Goal: Task Accomplishment & Management: Complete application form

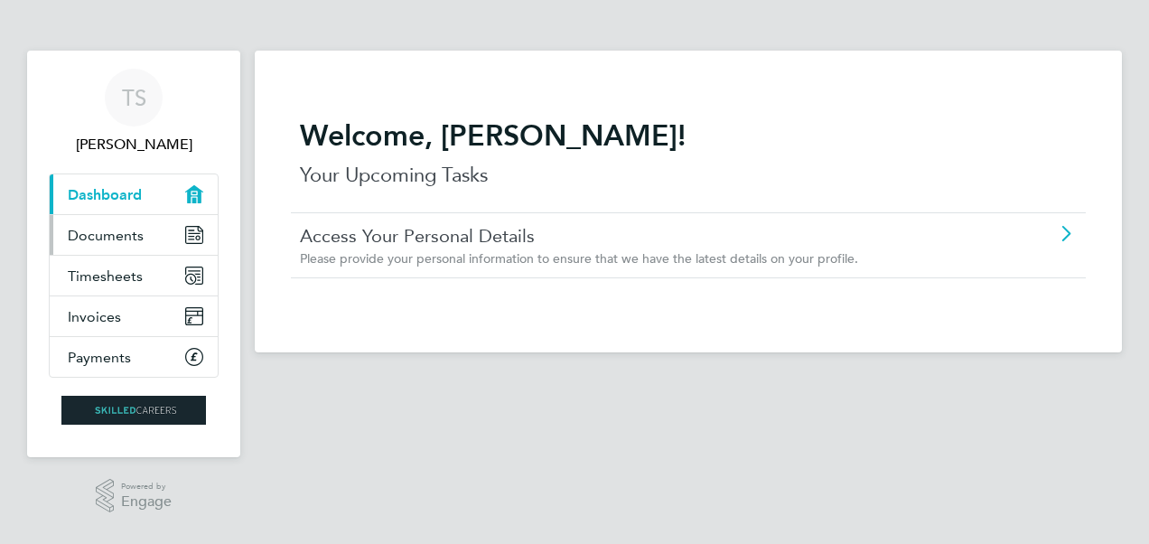
click at [199, 238] on icon "Main navigation" at bounding box center [194, 235] width 16 height 16
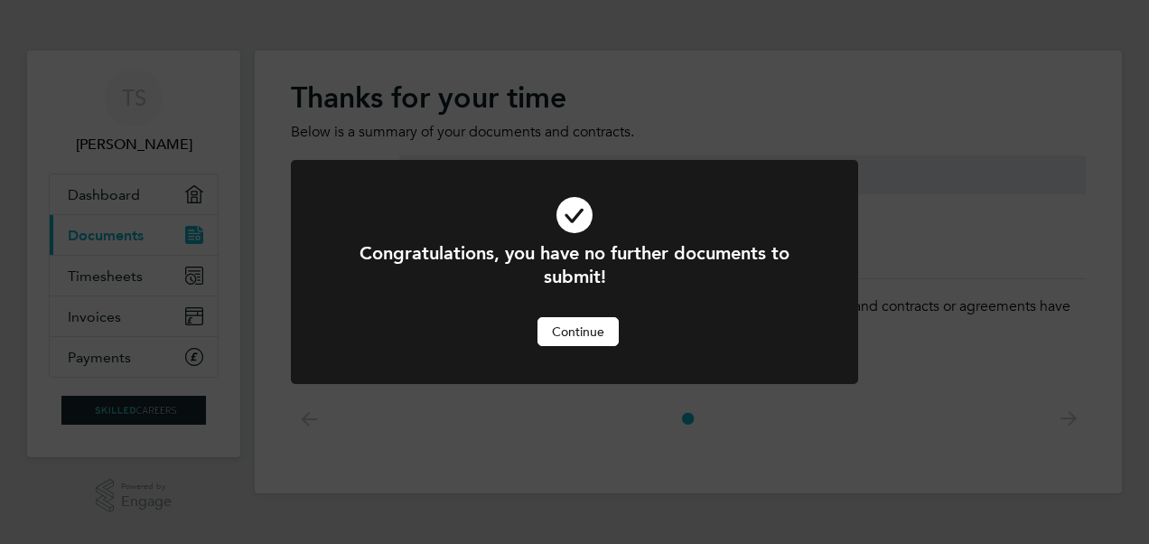
click at [565, 324] on button "Continue" at bounding box center [577, 331] width 81 height 29
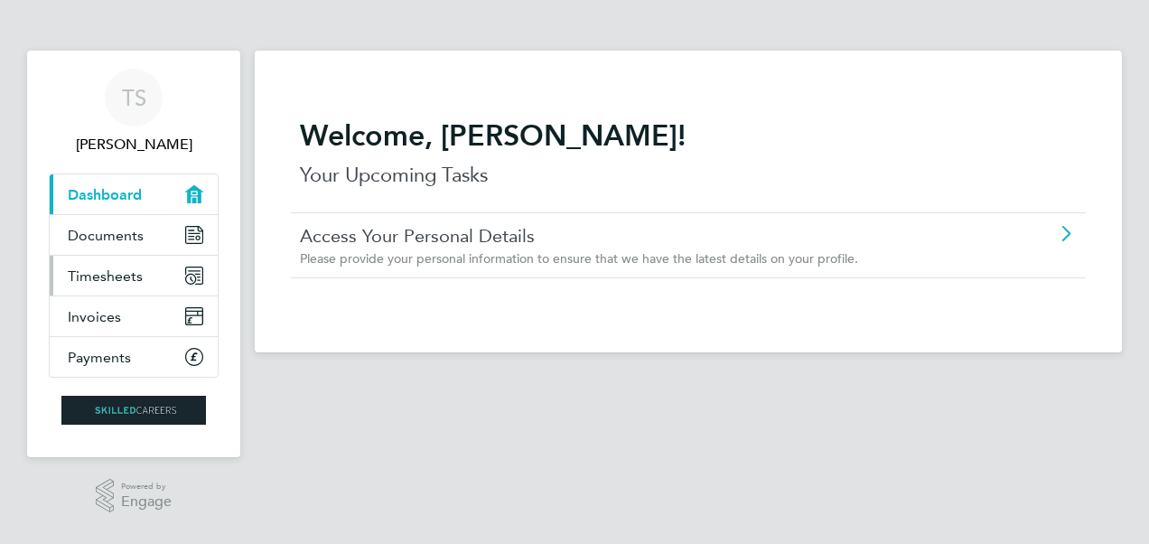
click at [191, 284] on icon "Main navigation" at bounding box center [190, 279] width 11 height 11
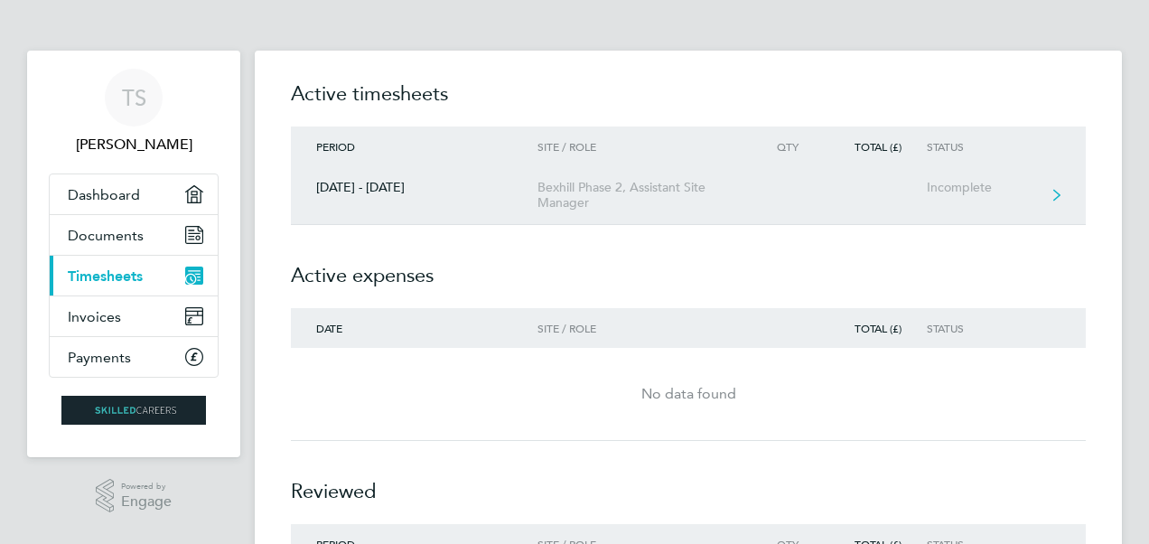
click at [1056, 186] on link "[DATE] - [DATE] Bexhill Phase 2, Assistant Site Manager Incomplete" at bounding box center [688, 195] width 795 height 59
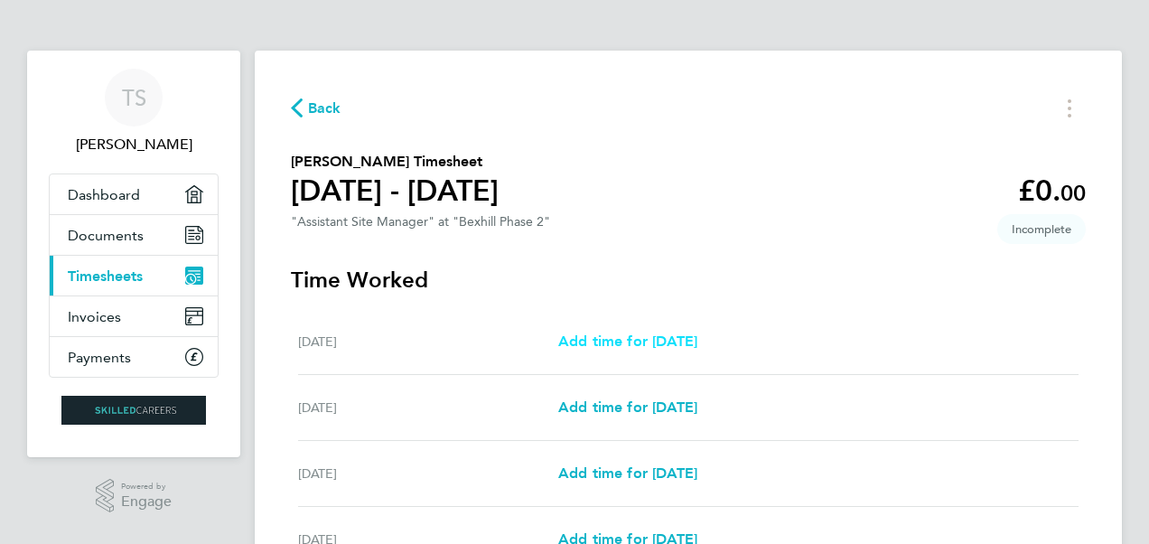
click at [607, 349] on span "Add time for [DATE]" at bounding box center [627, 340] width 139 height 17
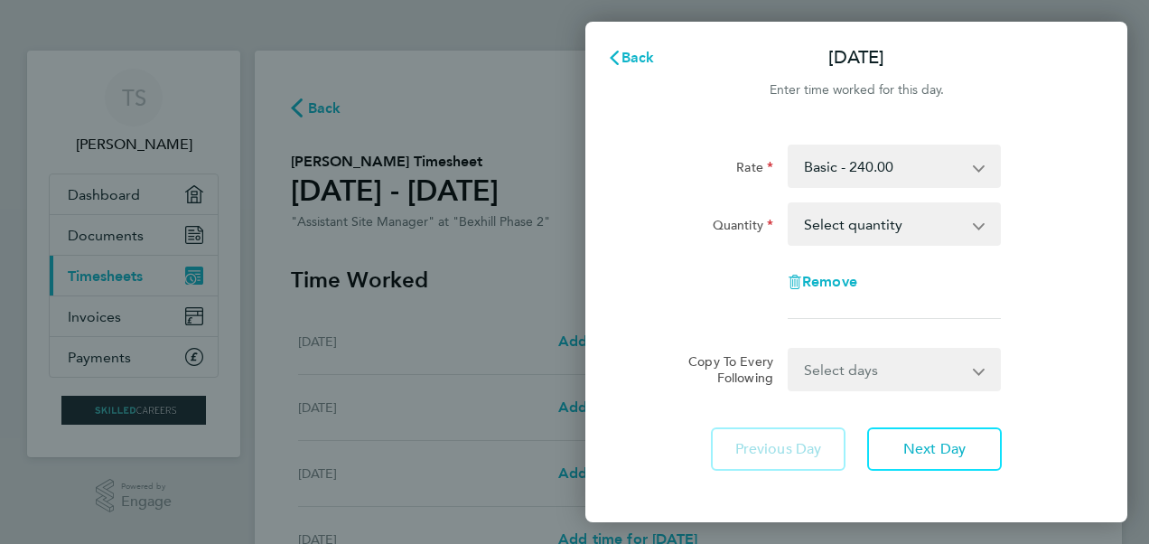
click at [983, 374] on app-icon-cross-button at bounding box center [990, 370] width 22 height 40
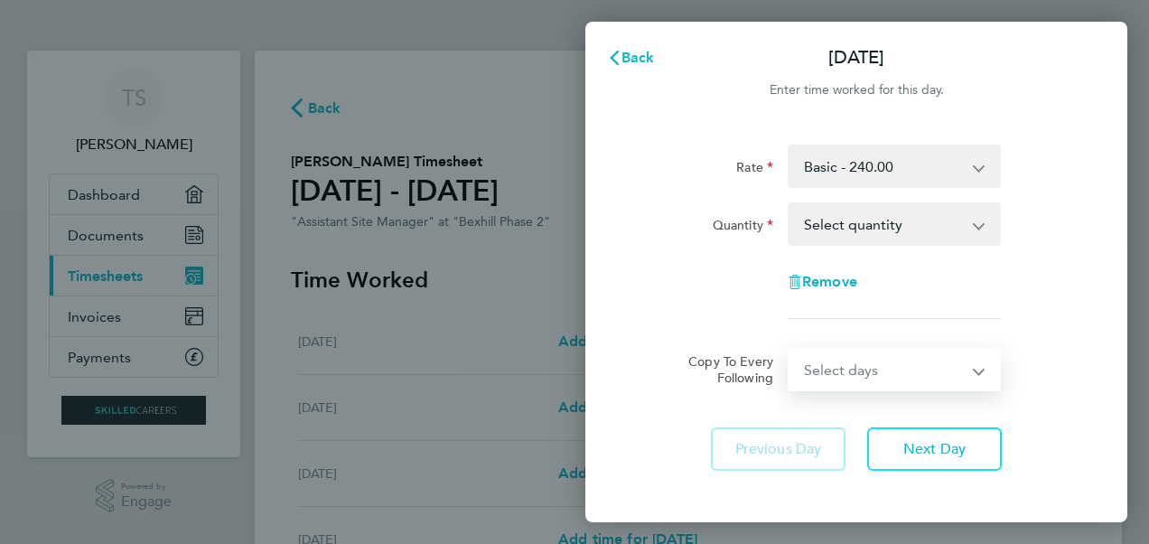
click at [976, 369] on select "Select days Day Weekday (Mon-Fri) Weekend (Sat-Sun) [DATE] [DATE] [DATE] [DATE]…" at bounding box center [884, 370] width 190 height 40
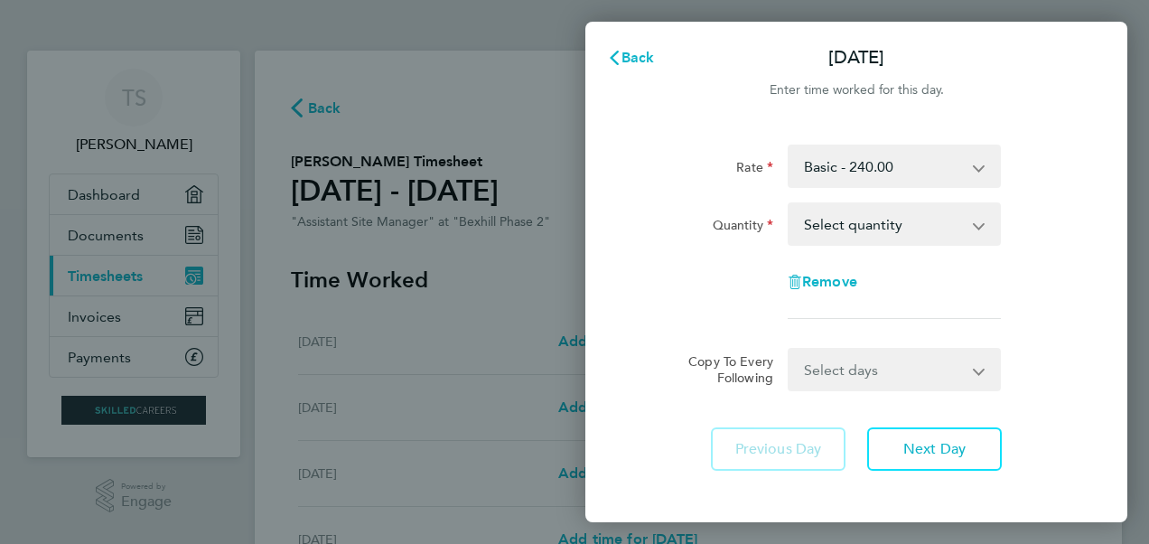
click at [1029, 378] on div "Copy To Every Following Select days Day Weekday (Mon-Fri) Weekend (Sat-Sun) [DA…" at bounding box center [856, 369] width 455 height 43
click at [943, 448] on span "Next Day" at bounding box center [934, 449] width 62 height 18
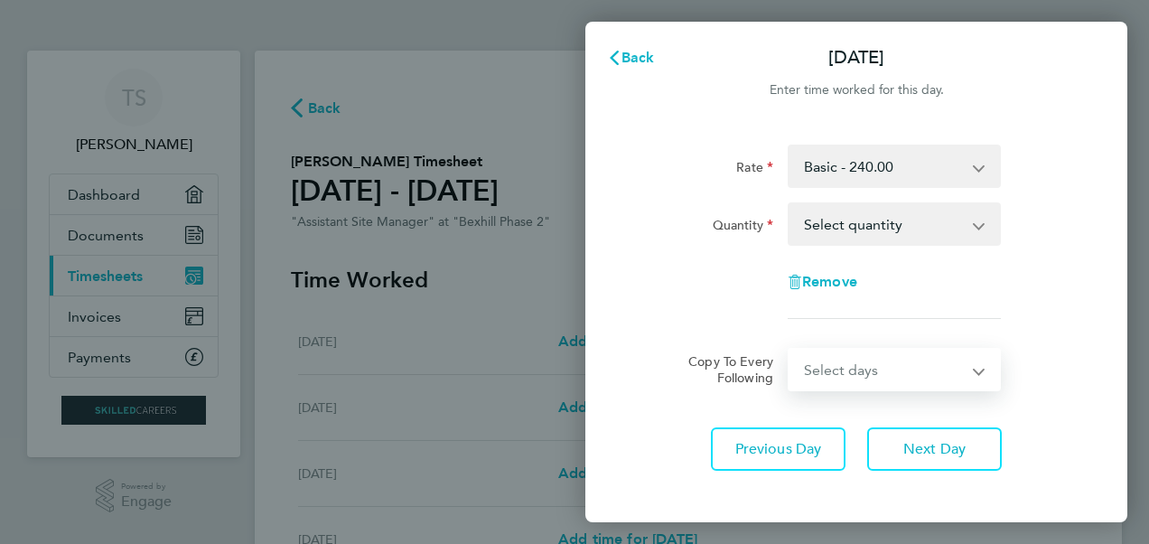
click at [975, 369] on select "Select days Day Weekday (Mon-Fri) Weekend (Sat-Sun) [DATE] [DATE] [DATE] [DATE]" at bounding box center [884, 370] width 190 height 40
click at [979, 369] on select "Select days Day Weekday (Mon-Fri) Weekend (Sat-Sun) [DATE] [DATE] [DATE] [DATE]" at bounding box center [884, 370] width 190 height 40
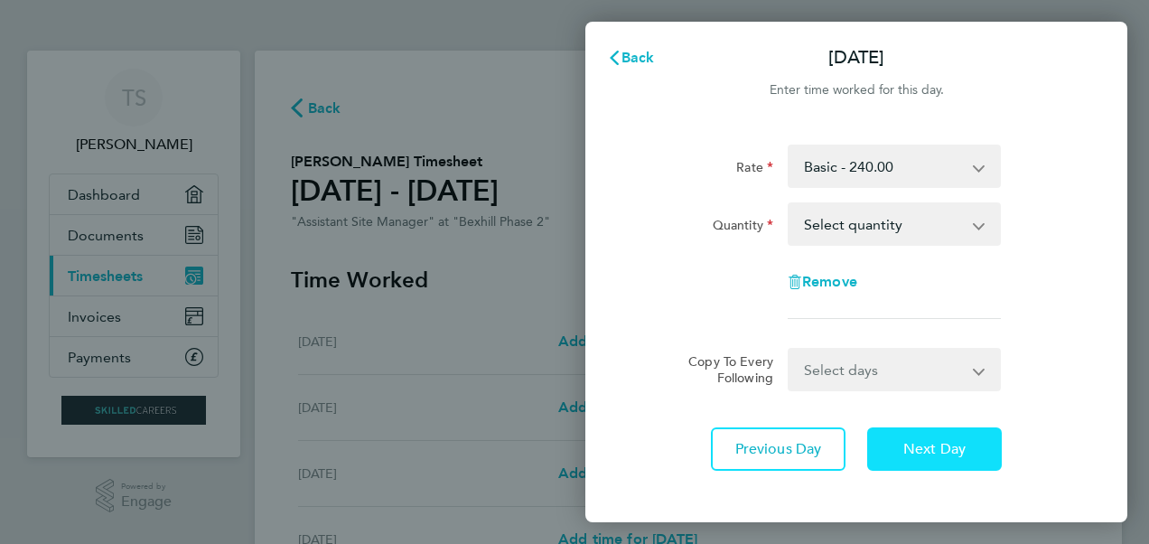
click at [937, 443] on span "Next Day" at bounding box center [934, 449] width 62 height 18
click at [1117, 302] on div "Rate Basic - 240.00 Quantity Select quantity 0.5 1 Remove Copy To Every Followi…" at bounding box center [856, 307] width 542 height 369
click at [1069, 297] on div "Remove" at bounding box center [856, 281] width 455 height 43
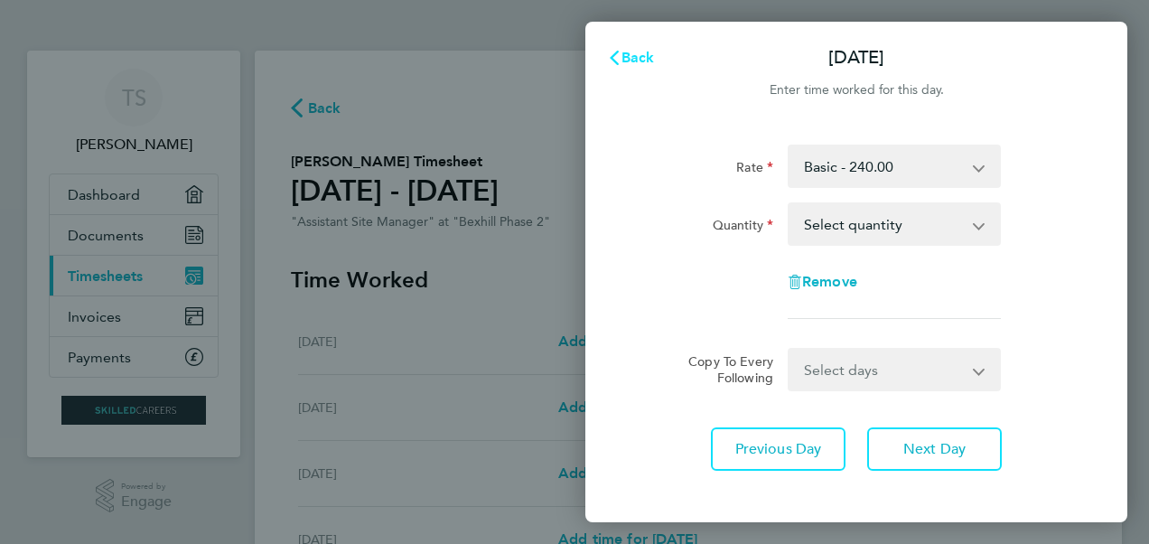
click at [637, 42] on button "Back" at bounding box center [631, 58] width 84 height 36
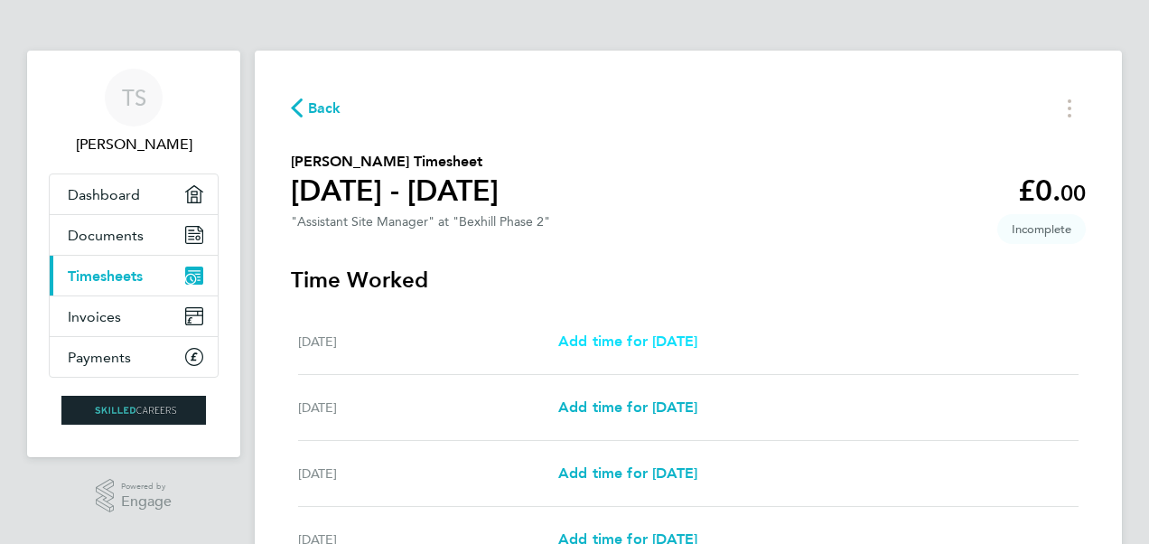
click at [640, 345] on span "Add time for [DATE]" at bounding box center [627, 340] width 139 height 17
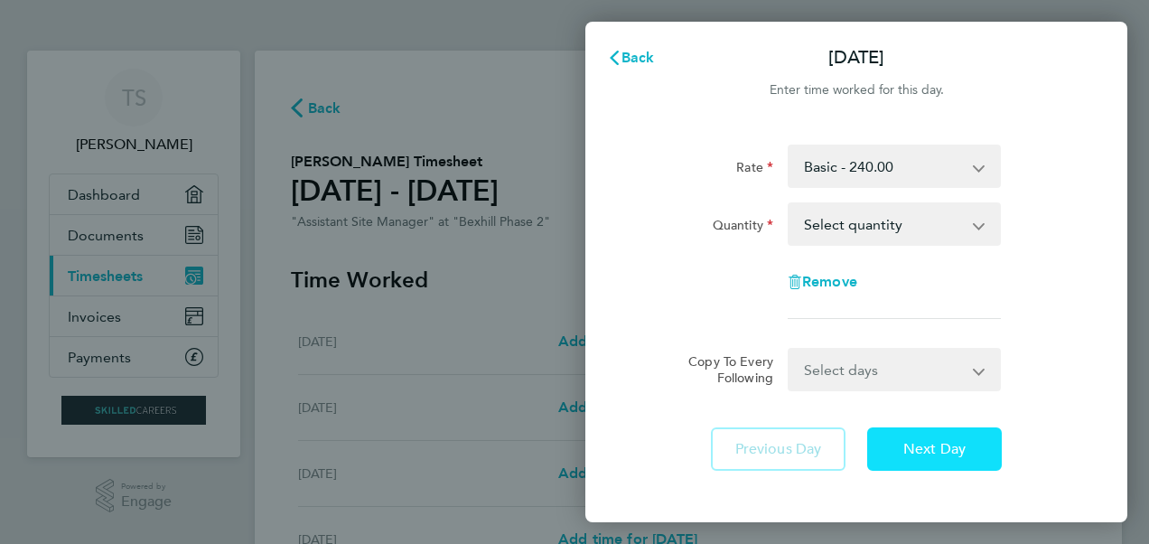
click at [943, 461] on button "Next Day" at bounding box center [934, 448] width 135 height 43
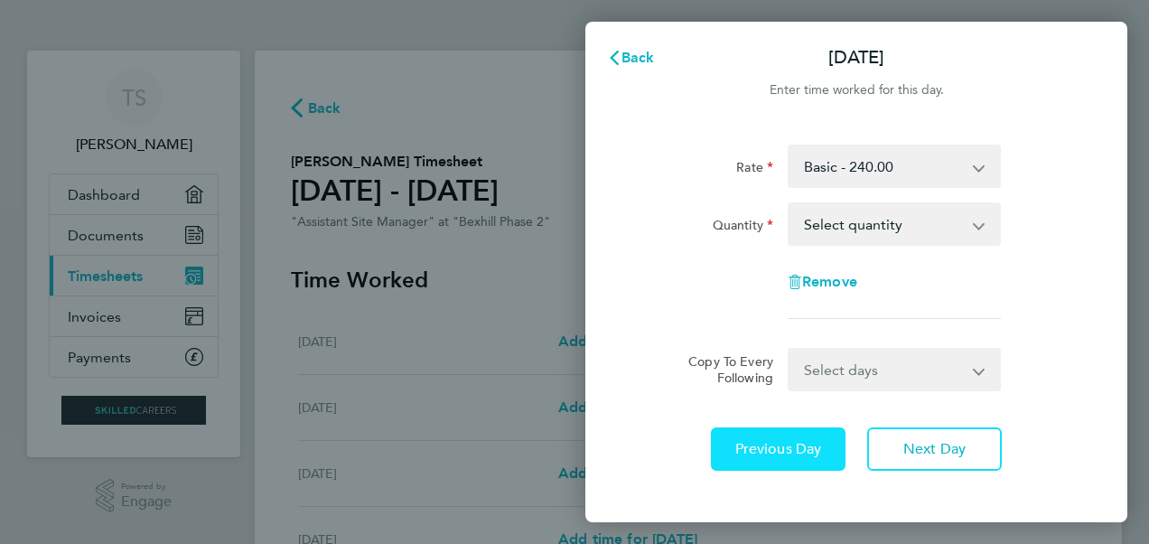
click at [796, 440] on span "Previous Day" at bounding box center [778, 449] width 87 height 18
click at [974, 169] on select "Basic - 240.00" at bounding box center [883, 166] width 188 height 40
click at [1020, 226] on div "Quantity Select quantity 0.5 1" at bounding box center [856, 223] width 455 height 43
click at [977, 223] on app-icon-cross-button at bounding box center [988, 224] width 22 height 40
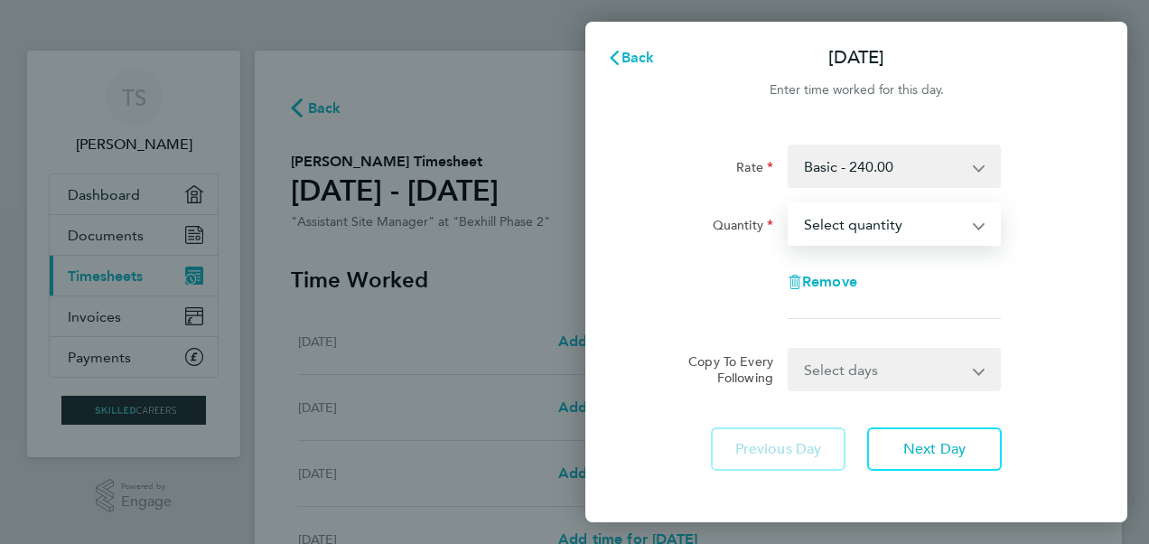
click at [976, 229] on select "Select quantity 0.5 1" at bounding box center [883, 224] width 188 height 40
select select "1"
click at [789, 204] on select "Select quantity 0.5 1" at bounding box center [883, 224] width 188 height 40
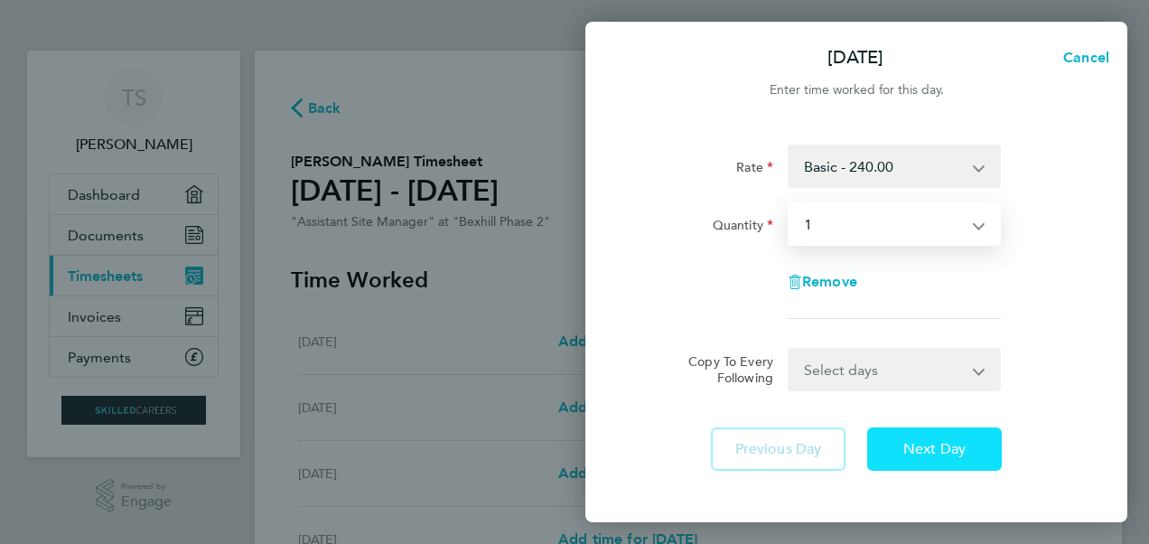
click at [920, 439] on button "Next Day" at bounding box center [934, 448] width 135 height 43
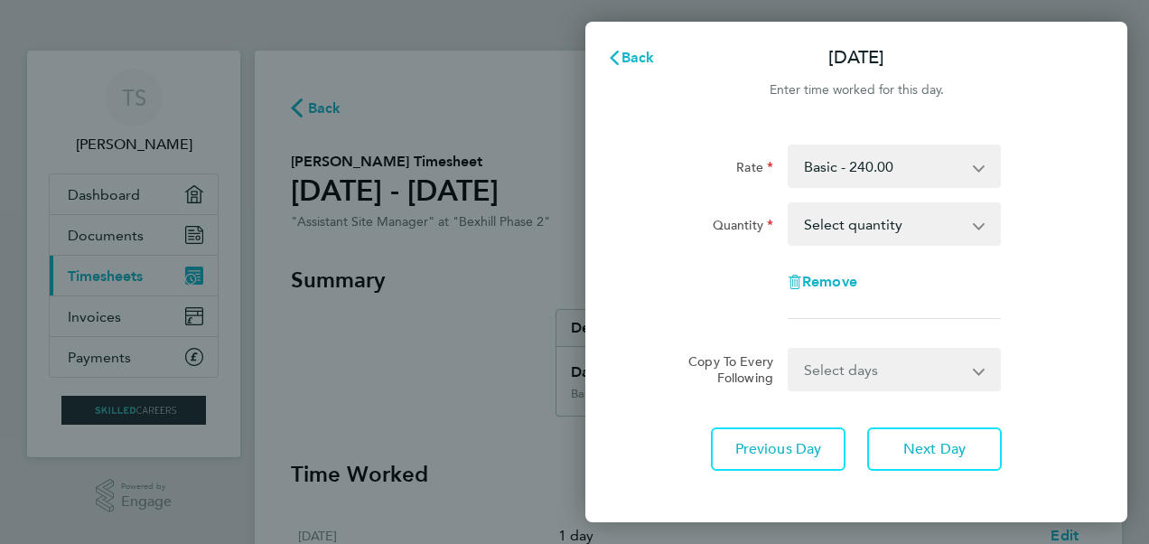
click at [987, 232] on app-icon-cross-button at bounding box center [988, 224] width 22 height 40
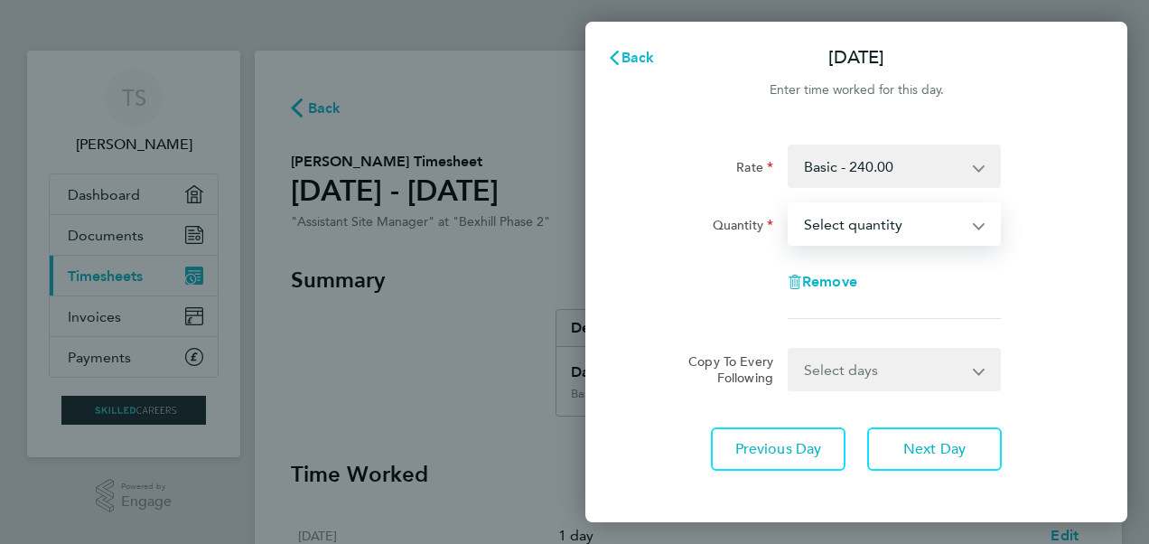
click at [975, 226] on select "Select quantity 0.5 1" at bounding box center [883, 224] width 188 height 40
select select "1"
click at [789, 204] on select "Select quantity 0.5 1" at bounding box center [883, 224] width 188 height 40
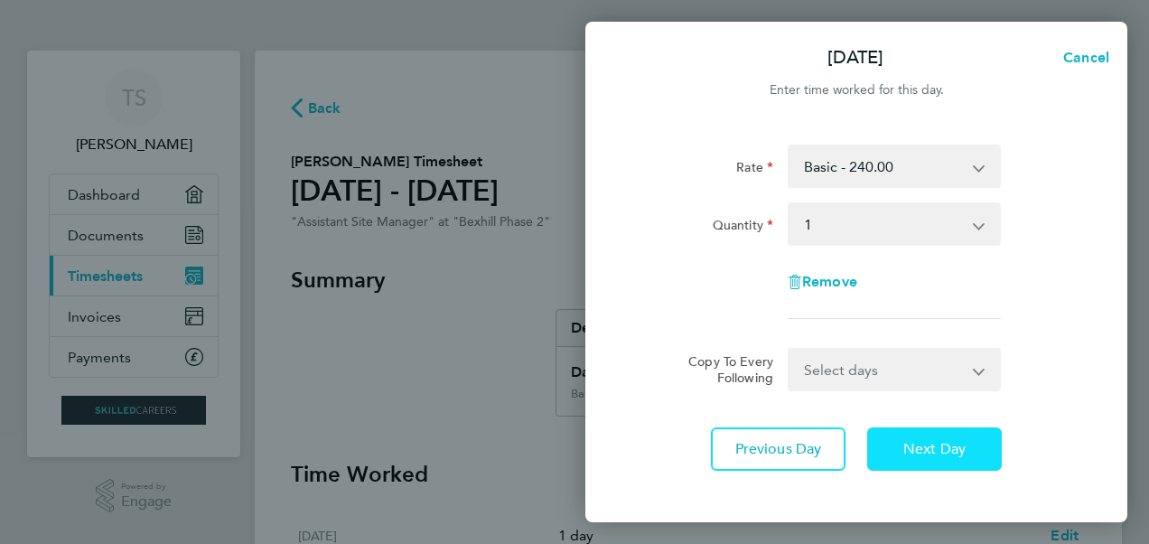
click at [932, 456] on span "Next Day" at bounding box center [934, 449] width 62 height 18
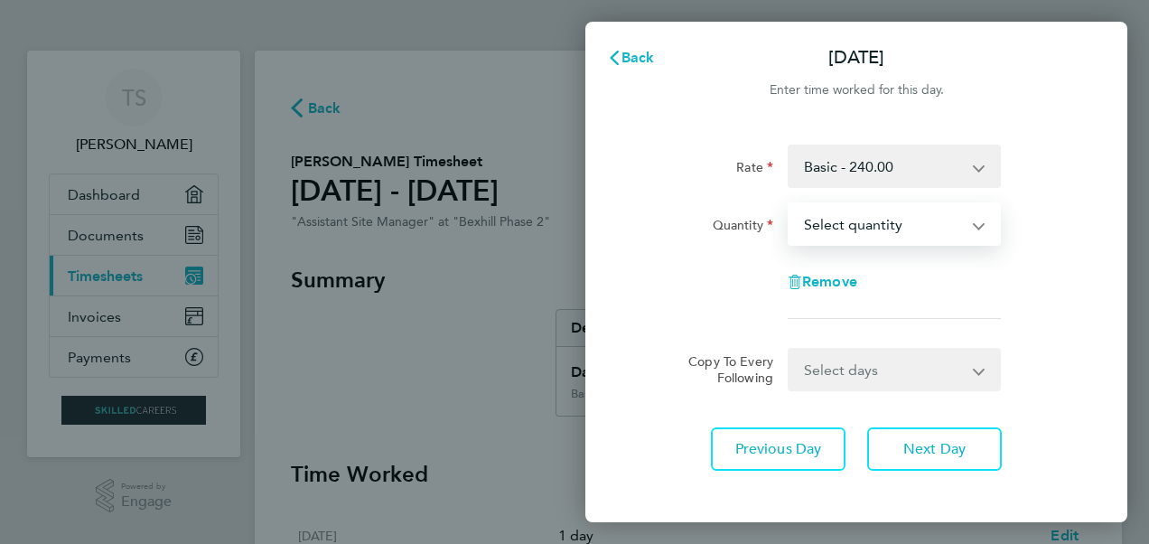
click at [972, 234] on select "Select quantity 0.5 1" at bounding box center [883, 224] width 188 height 40
select select "1"
click at [789, 204] on select "Select quantity 0.5 1" at bounding box center [883, 224] width 188 height 40
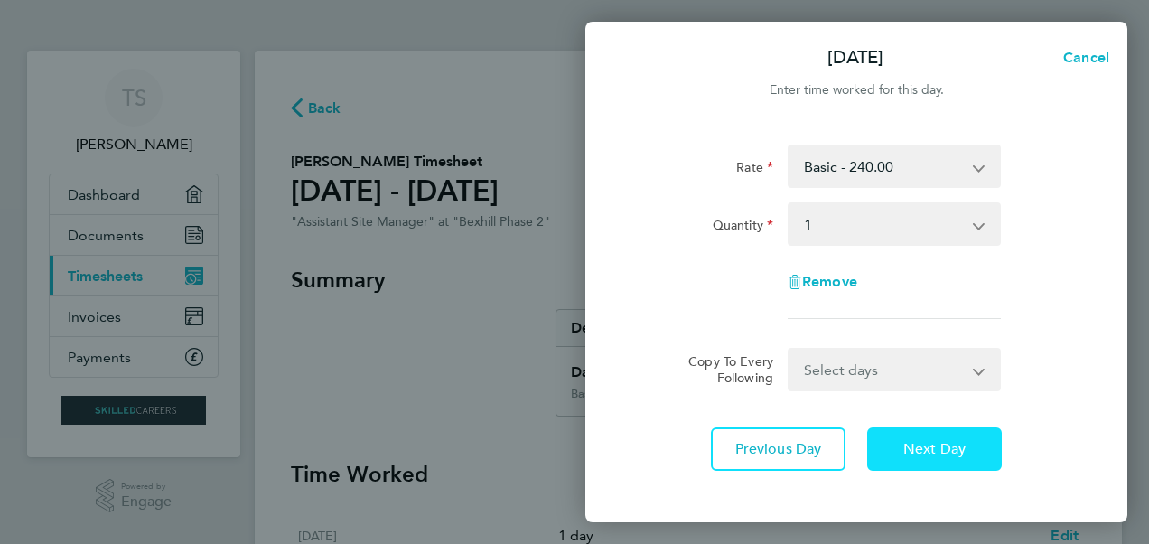
click at [936, 437] on button "Next Day" at bounding box center [934, 448] width 135 height 43
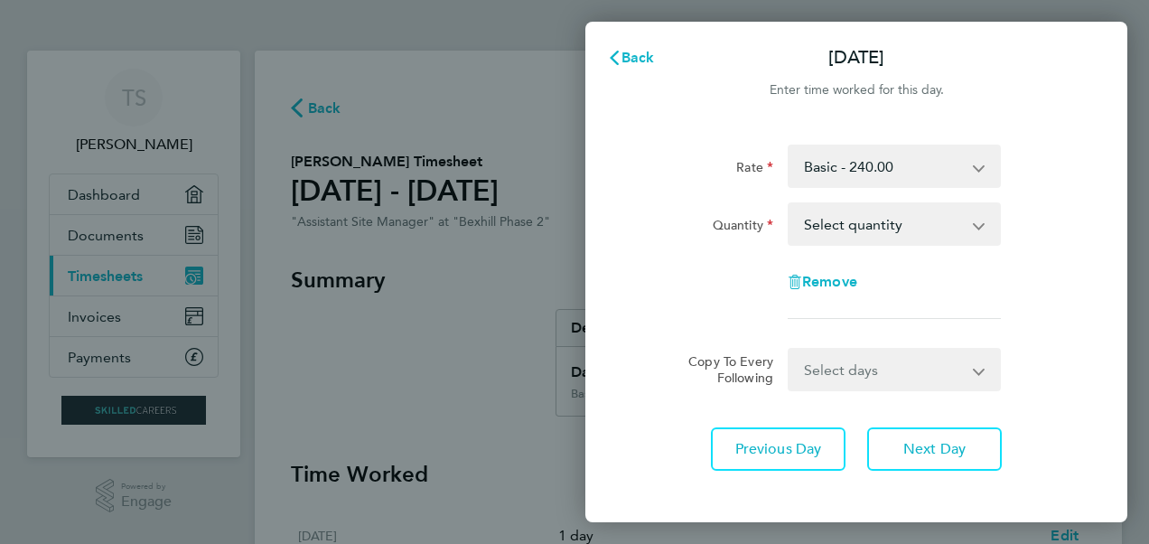
click at [982, 229] on app-icon-cross-button at bounding box center [988, 224] width 22 height 40
click at [981, 229] on app-icon-cross-button at bounding box center [988, 224] width 22 height 40
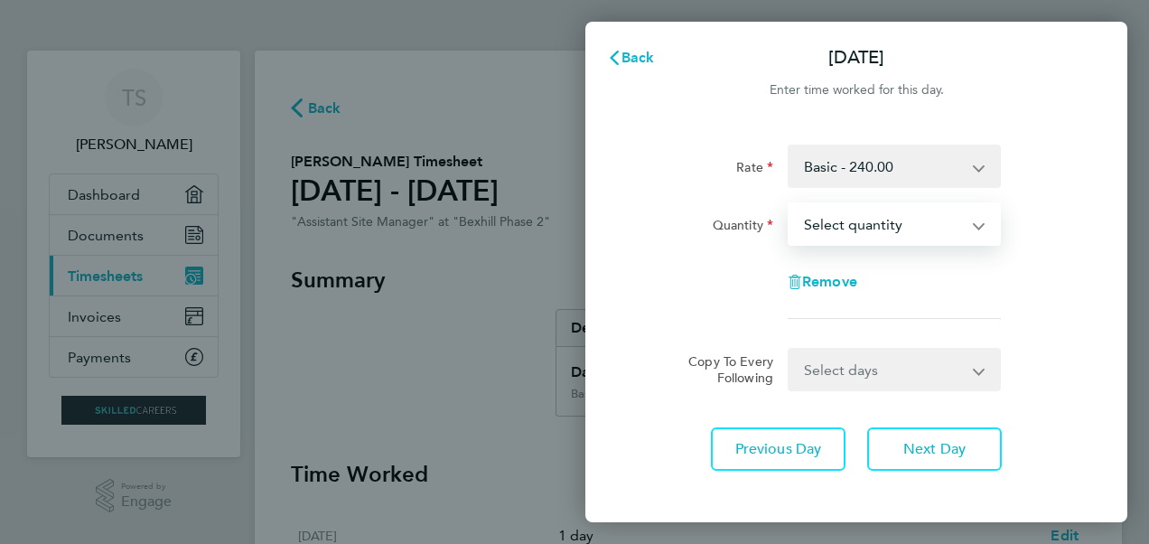
click at [969, 222] on select "Select quantity 0.5 1" at bounding box center [883, 224] width 188 height 40
select select "1"
click at [789, 204] on select "Select quantity 0.5 1" at bounding box center [883, 224] width 188 height 40
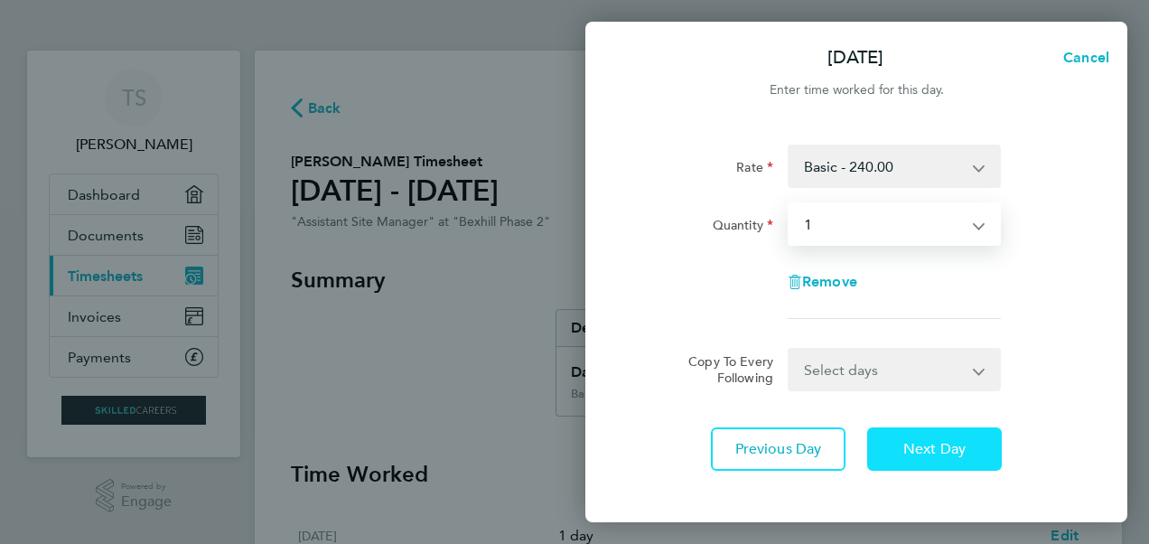
click at [941, 448] on span "Next Day" at bounding box center [934, 449] width 62 height 18
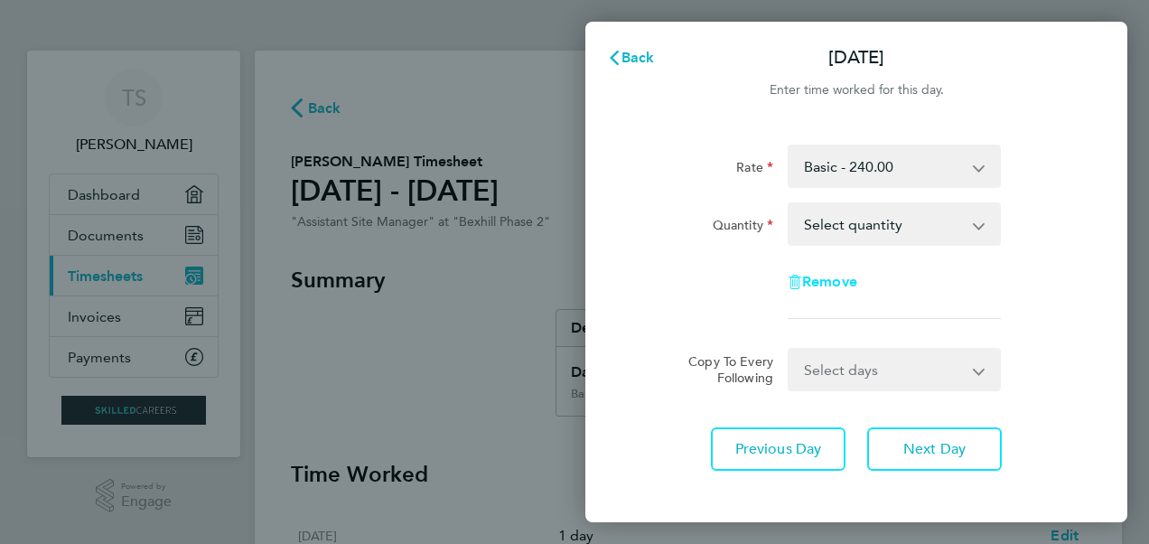
click at [841, 289] on span "Remove" at bounding box center [829, 281] width 55 height 17
select select "null"
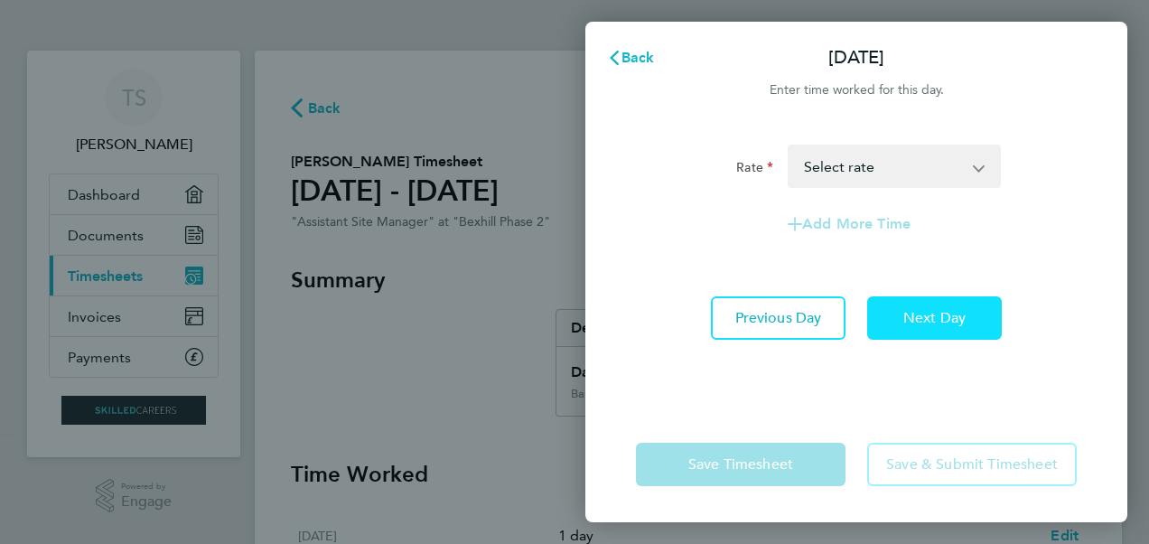
click at [906, 319] on span "Next Day" at bounding box center [934, 318] width 62 height 18
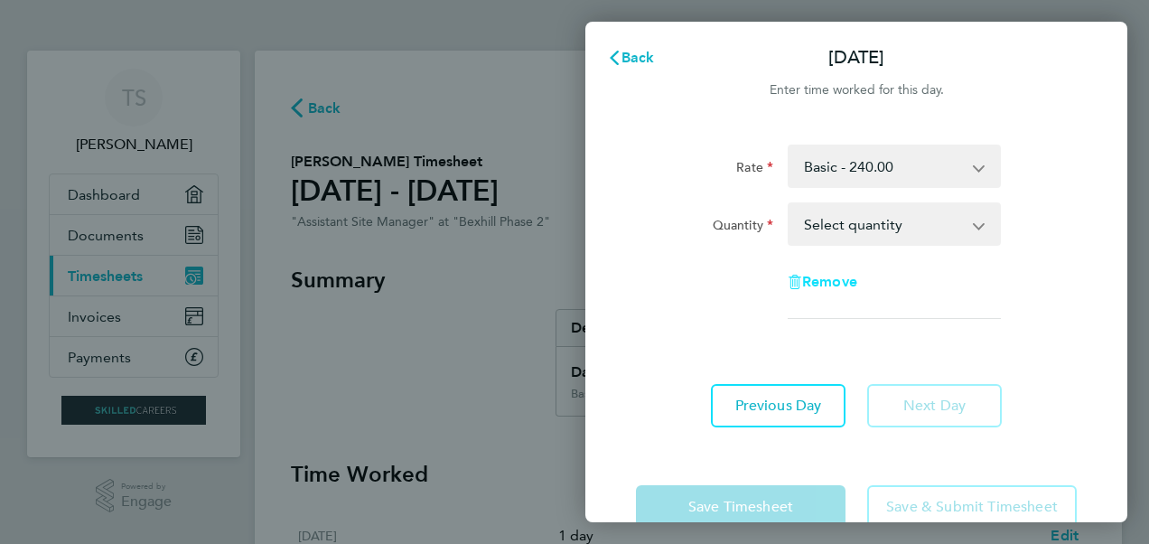
click at [841, 281] on span "Remove" at bounding box center [829, 281] width 55 height 17
select select "null"
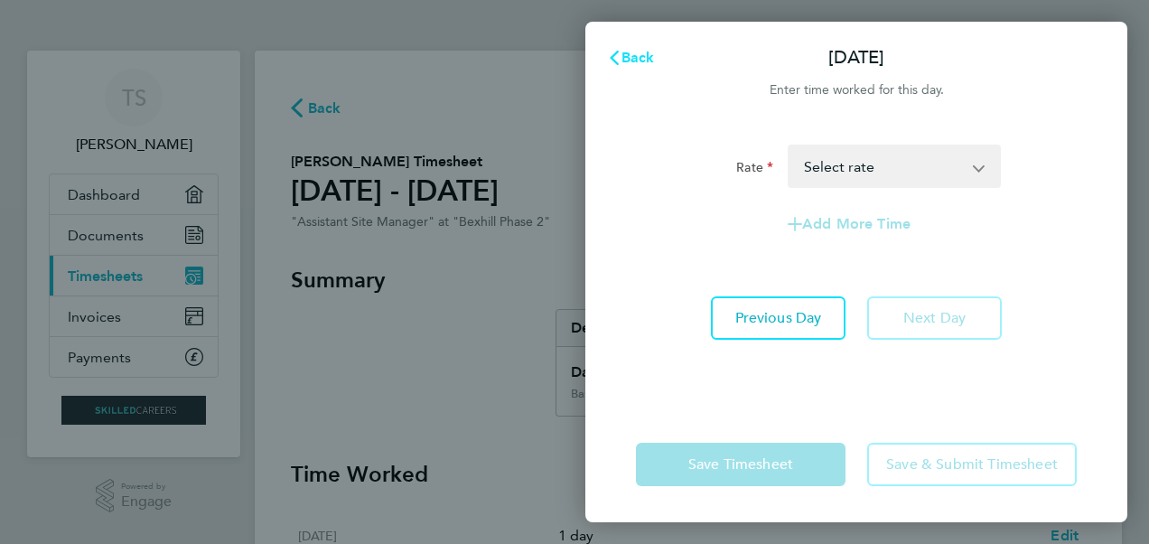
click at [631, 64] on span "Back" at bounding box center [637, 57] width 33 height 17
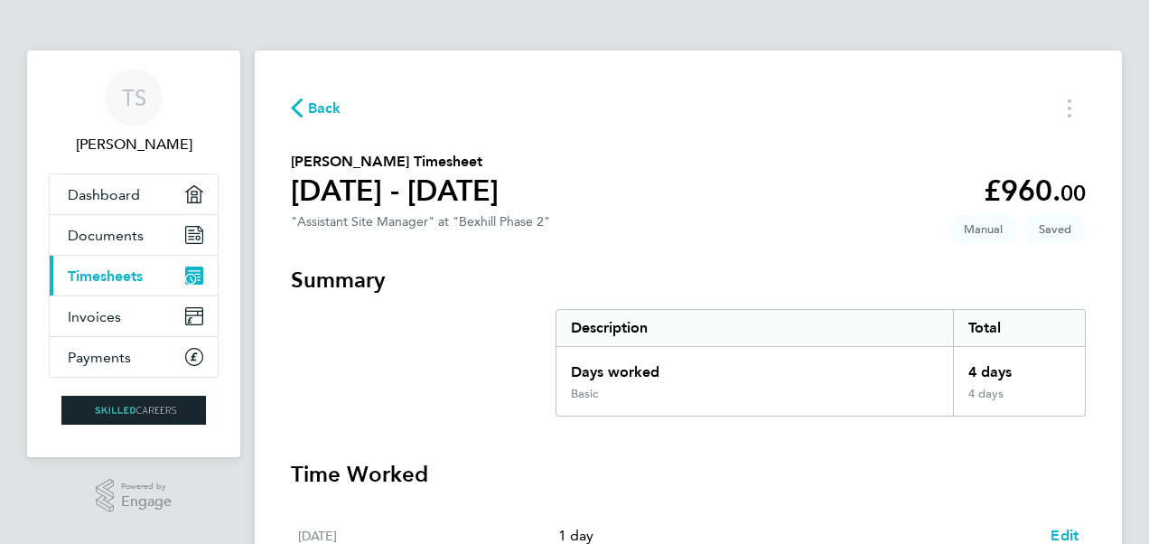
scroll to position [600, 0]
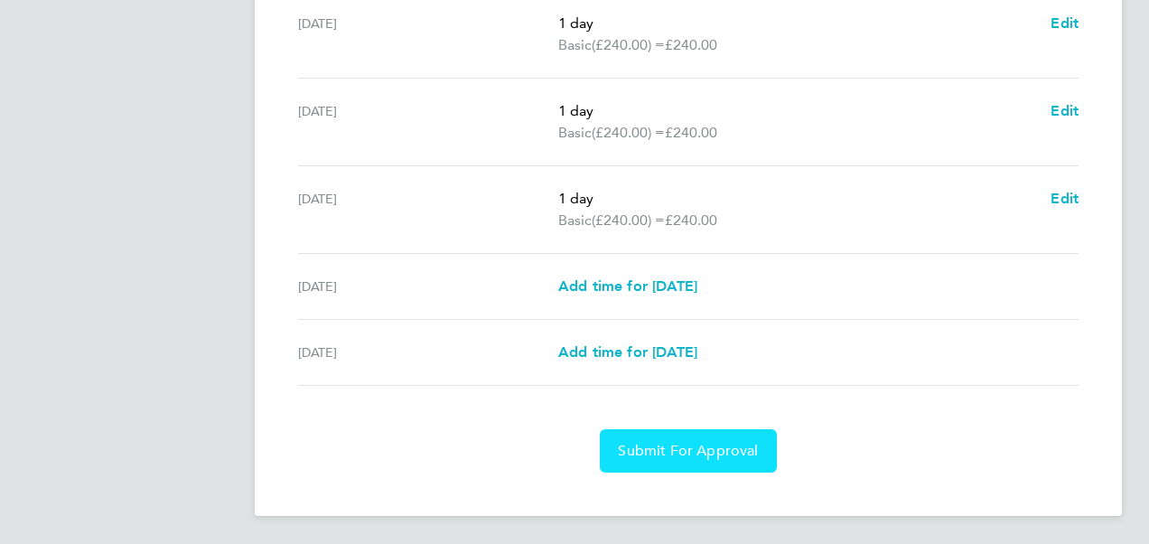
click at [699, 457] on span "Submit For Approval" at bounding box center [688, 451] width 140 height 18
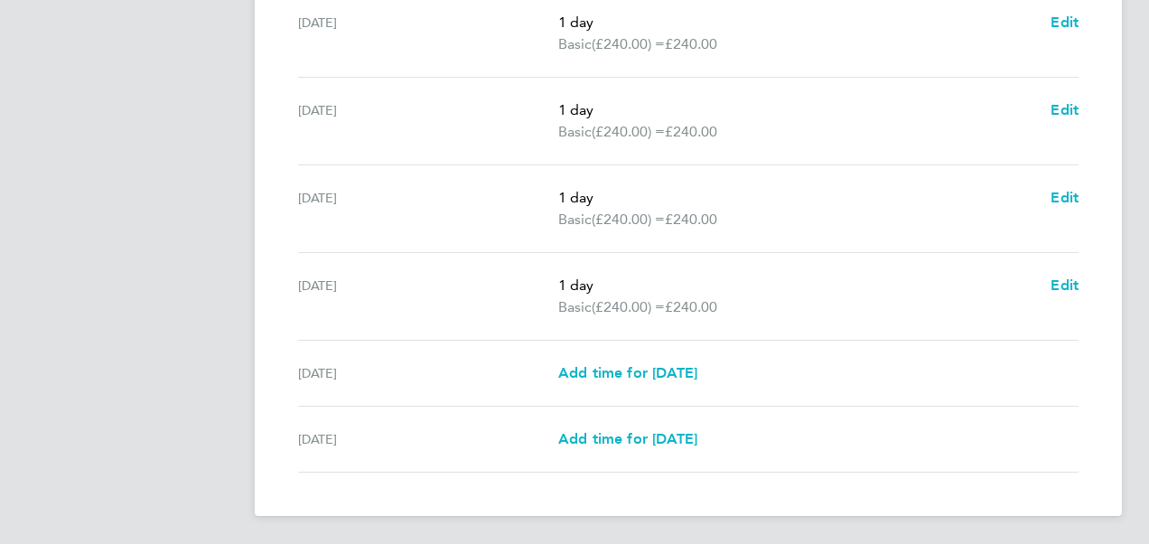
scroll to position [0, 0]
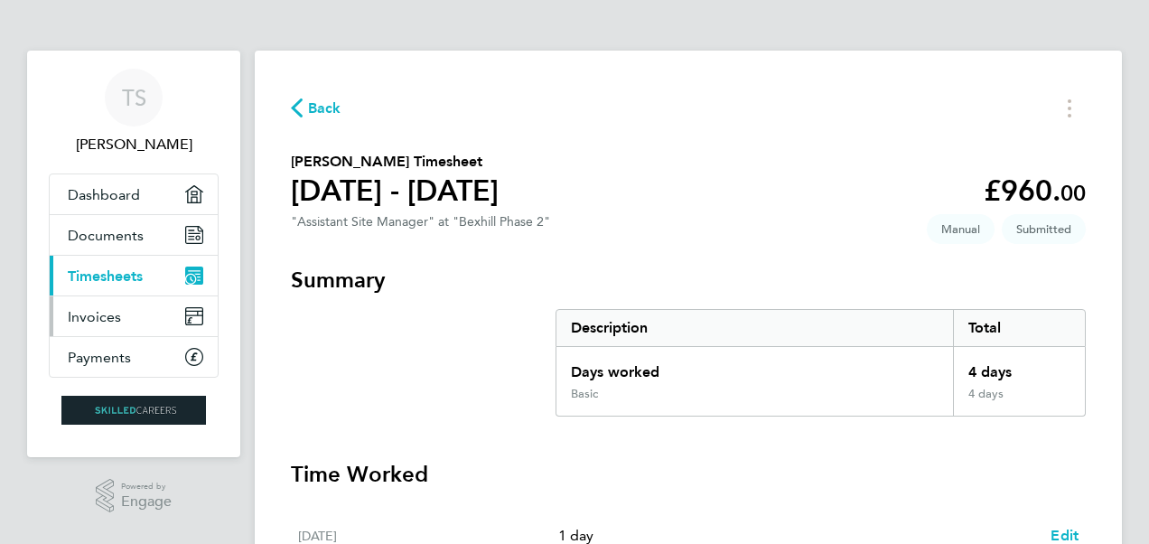
click at [142, 308] on link "Invoices" at bounding box center [134, 316] width 168 height 40
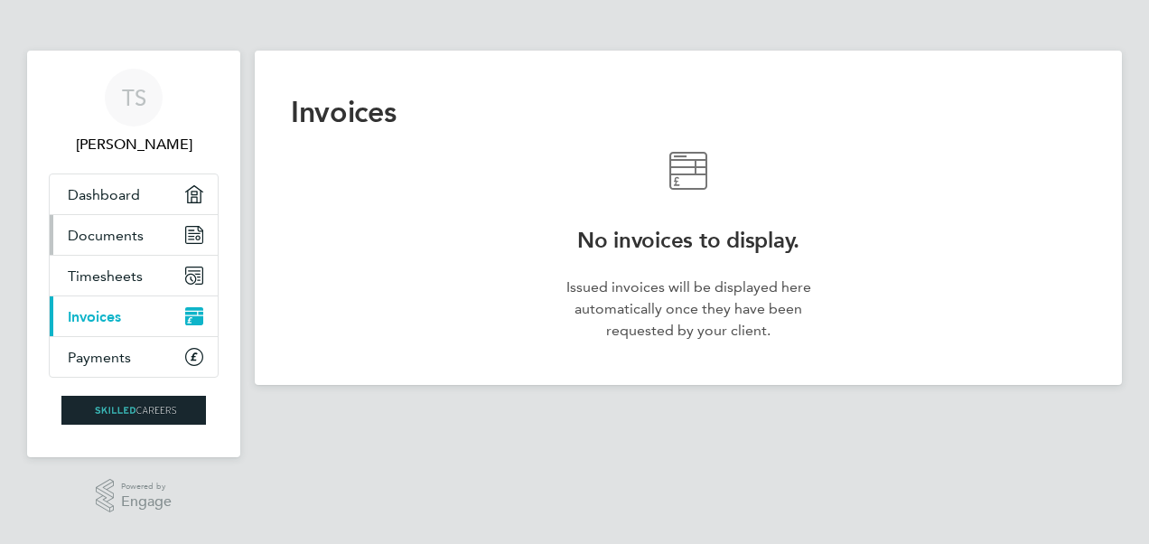
click at [135, 233] on span "Documents" at bounding box center [106, 235] width 76 height 17
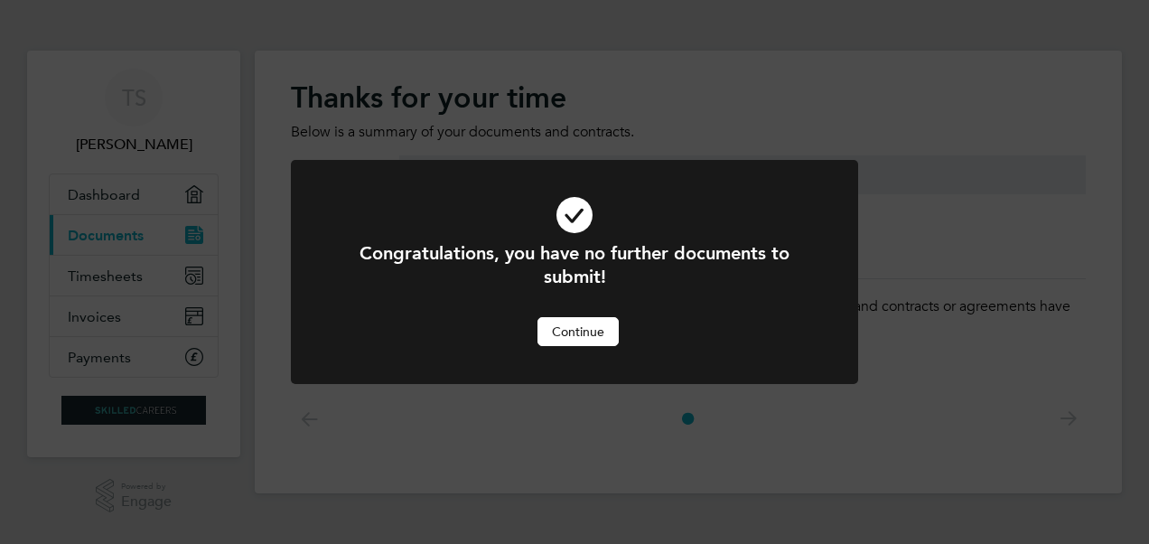
click at [602, 331] on button "Continue" at bounding box center [577, 331] width 81 height 29
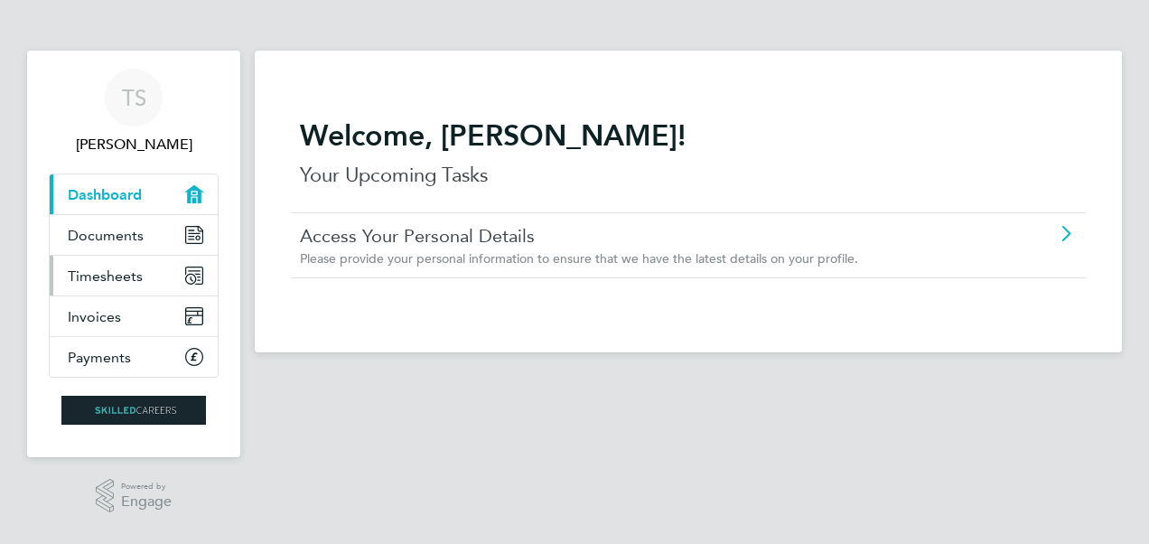
click at [117, 277] on span "Timesheets" at bounding box center [105, 275] width 75 height 17
